Goal: Find specific page/section: Find specific page/section

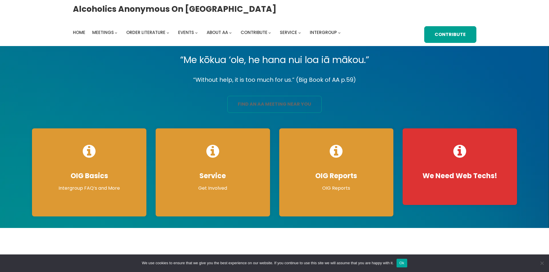
click at [292, 103] on link "find an aa meeting near you" at bounding box center [274, 104] width 94 height 17
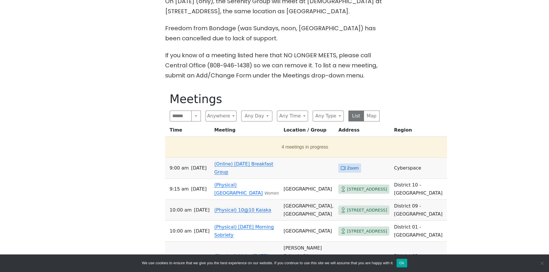
scroll to position [202, 0]
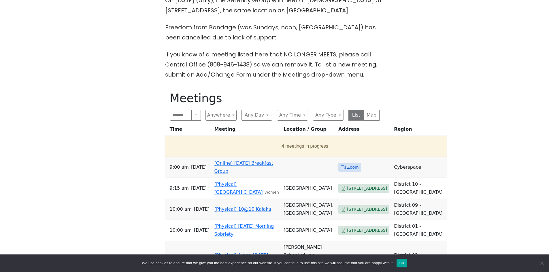
click at [233, 163] on link "(Online) [DATE] Breakfast Group" at bounding box center [243, 168] width 59 height 14
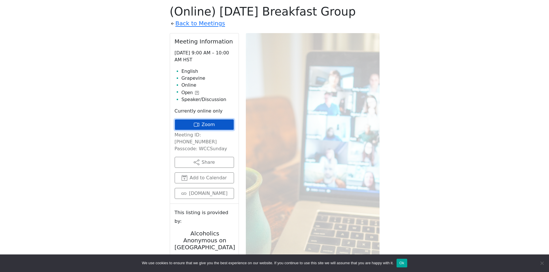
click at [202, 125] on link "Zoom" at bounding box center [204, 124] width 59 height 11
